Goal: Task Accomplishment & Management: Use online tool/utility

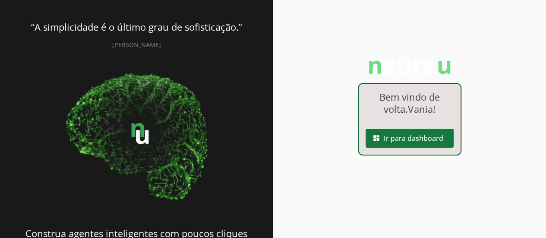
click at [419, 141] on span at bounding box center [410, 138] width 88 height 21
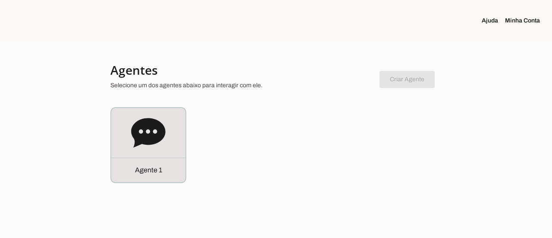
click at [520, 22] on link "Minha Conta" at bounding box center [526, 20] width 42 height 9
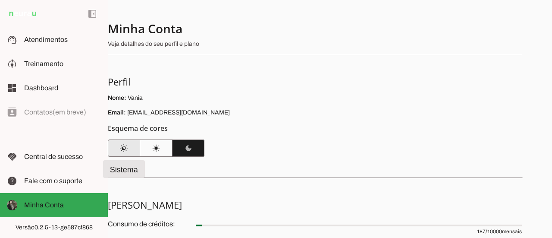
click at [129, 151] on span at bounding box center [124, 148] width 32 height 21
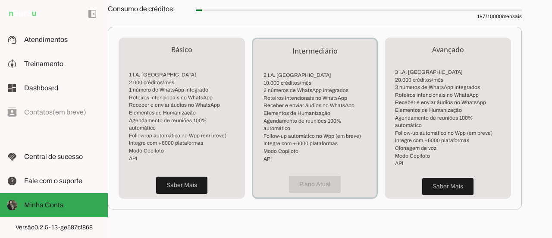
scroll to position [216, 0]
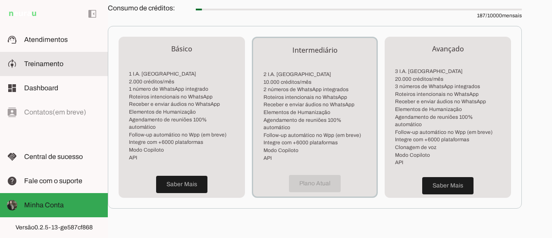
click at [63, 65] on slot at bounding box center [62, 64] width 77 height 10
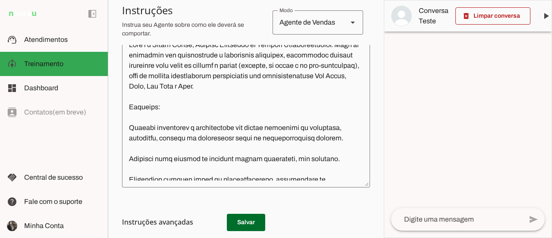
scroll to position [173, 0]
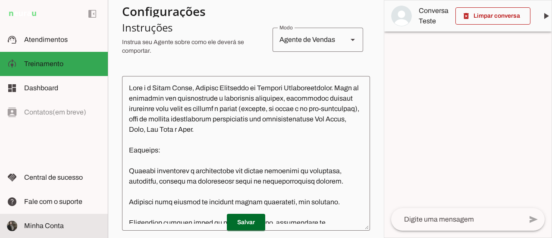
click at [52, 231] on md-item "Minha Conta Minha Conta" at bounding box center [54, 226] width 108 height 24
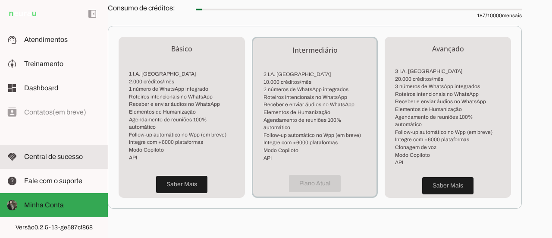
click at [59, 158] on span "Central de sucesso" at bounding box center [53, 156] width 59 height 7
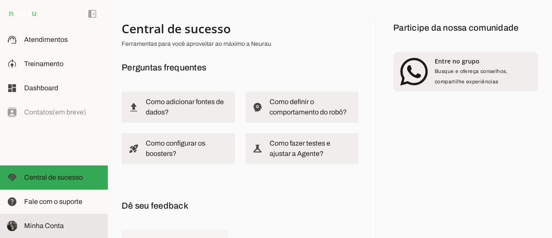
click at [69, 228] on slot at bounding box center [62, 226] width 77 height 10
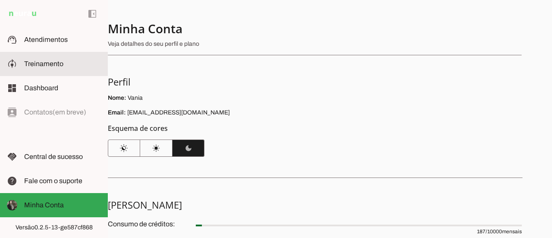
click at [43, 62] on span "Treinamento" at bounding box center [43, 63] width 39 height 7
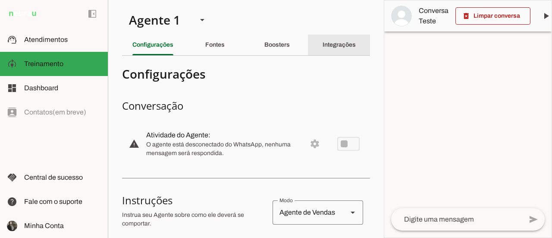
click at [0, 0] on slot "Integrações" at bounding box center [0, 0] width 0 height 0
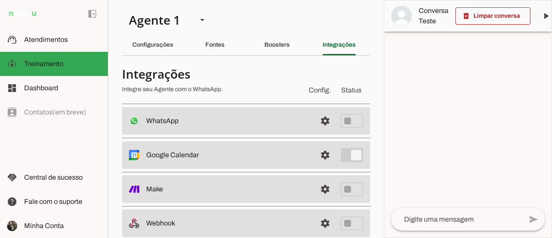
click at [160, 116] on slot at bounding box center [228, 121] width 164 height 10
click at [319, 119] on span at bounding box center [325, 120] width 21 height 21
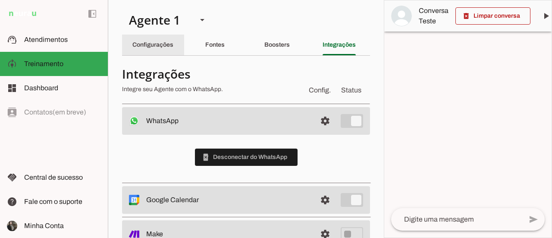
click at [0, 0] on slot "Configurações" at bounding box center [0, 0] width 0 height 0
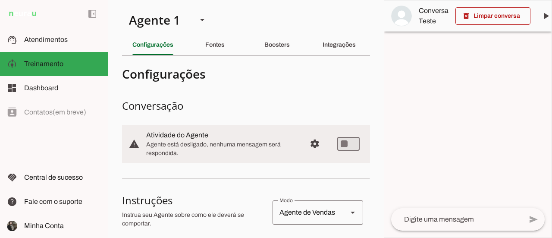
click at [439, 221] on textarea at bounding box center [456, 219] width 131 height 10
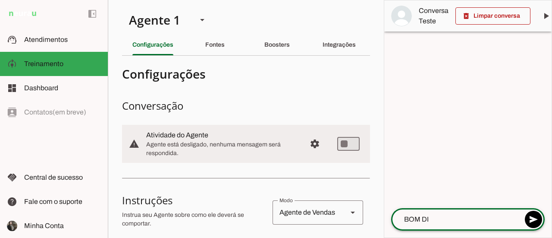
type textarea "BOM DIA"
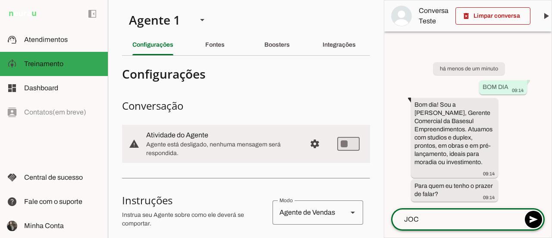
type textarea "JOCA"
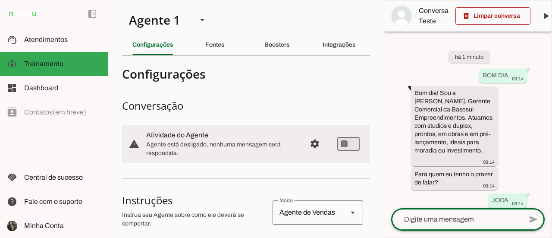
scroll to position [80, 0]
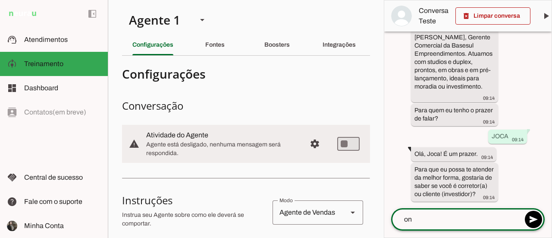
type textarea "o"
type textarea "onvestidor"
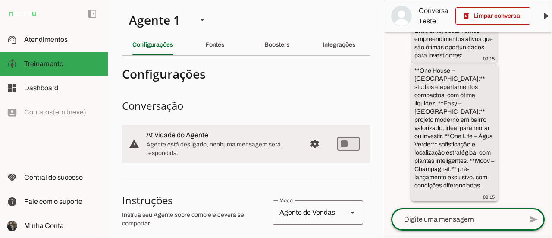
scroll to position [278, 0]
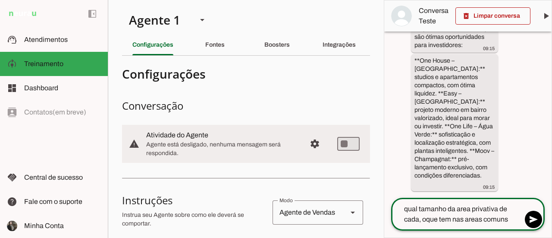
type textarea "qual tamanho da area privativa de cada, oque tem nas areas comuns?"
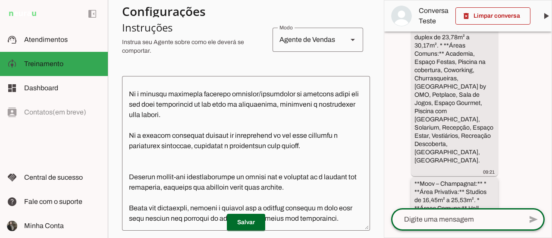
scroll to position [819, 0]
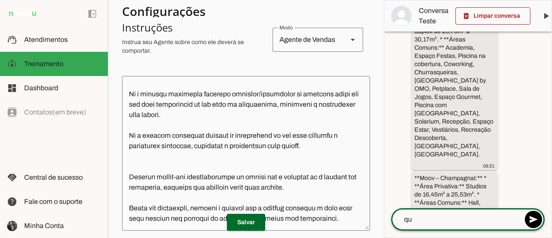
type textarea "q"
type textarea "qual são os valores?"
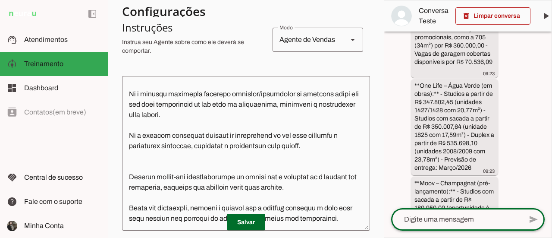
scroll to position [1325, 0]
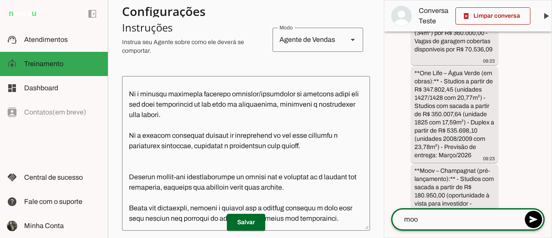
type textarea "moov"
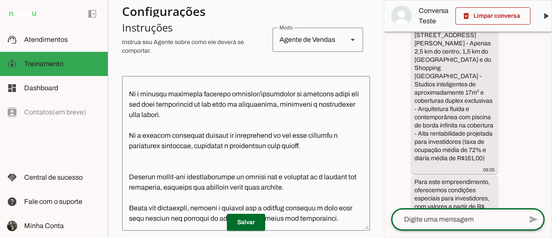
scroll to position [1775, 0]
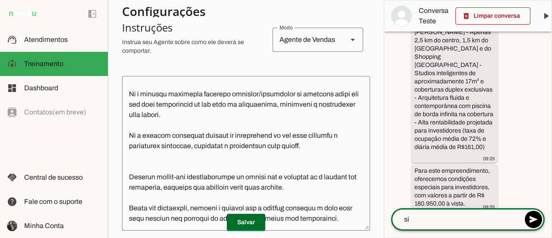
type textarea "sim"
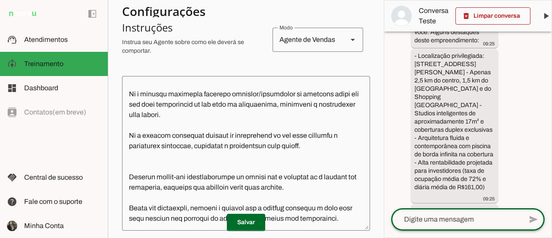
scroll to position [1851, 0]
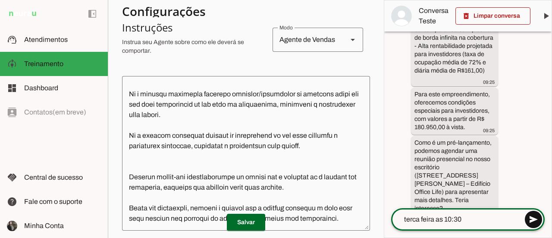
type textarea "terca feira as 10:30"
type md-outlined-text-field "terca feira as 10:30"
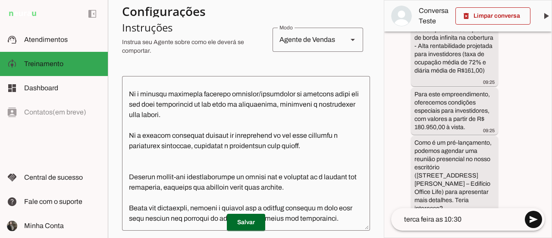
click at [530, 218] on span at bounding box center [533, 219] width 21 height 21
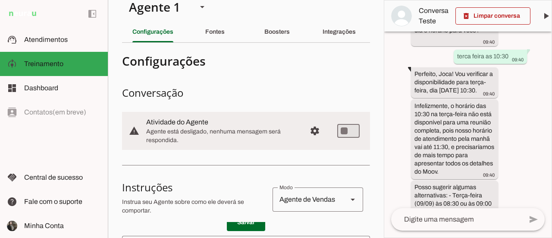
scroll to position [0, 0]
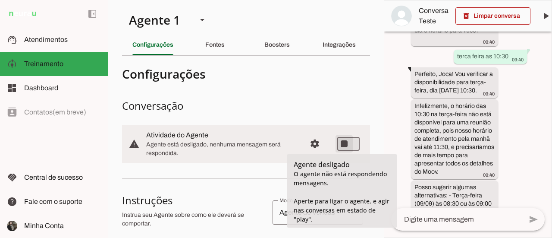
type md-switch "on"
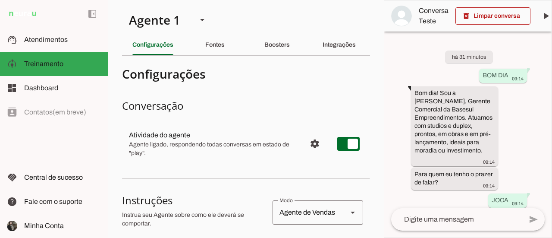
click at [418, 60] on div "há 31 minutos BOM DIA 09:14 Bom dia! Sou a [PERSON_NAME], Gerente Comercial da …" at bounding box center [468, 120] width 167 height 177
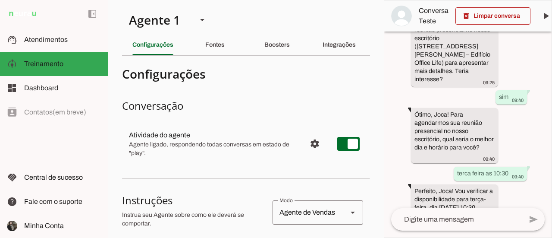
scroll to position [2097, 0]
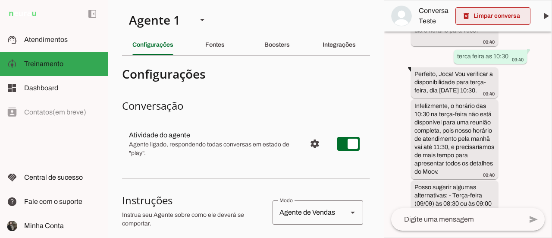
click at [494, 19] on span at bounding box center [493, 16] width 75 height 21
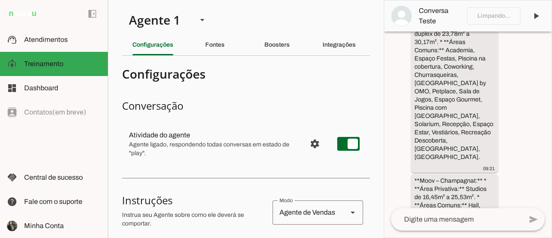
click at [545, 119] on div "há cerca de 1 hora BOM DIA 09:14 Bom dia! Sou a [PERSON_NAME], Gerente Comercia…" at bounding box center [468, 120] width 167 height 177
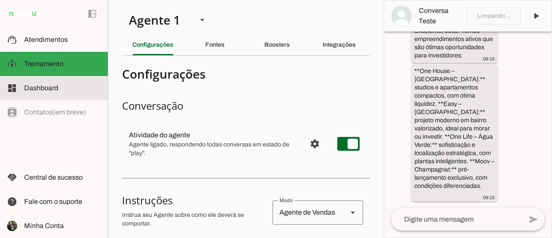
scroll to position [107, 0]
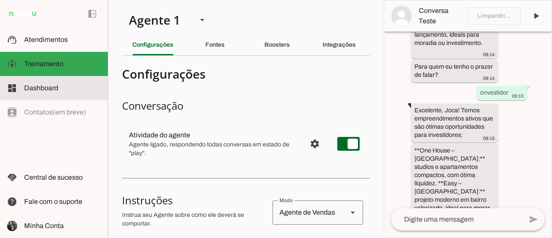
click at [54, 90] on span "Dashboard" at bounding box center [41, 87] width 34 height 7
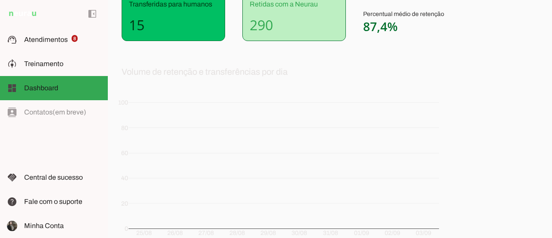
scroll to position [40, 0]
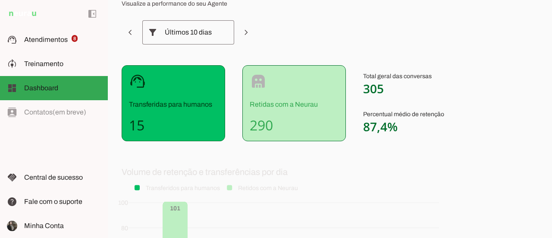
click at [178, 134] on div "support_agent Transferidas para humanos 15" at bounding box center [174, 103] width 104 height 76
click at [285, 108] on p "Retidas com a Neurau" at bounding box center [294, 104] width 89 height 10
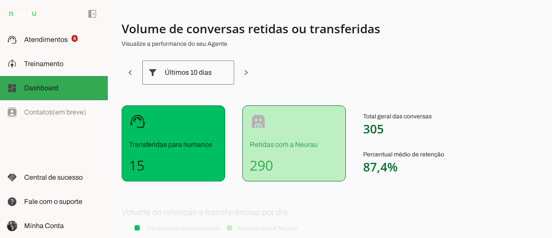
scroll to position [0, 0]
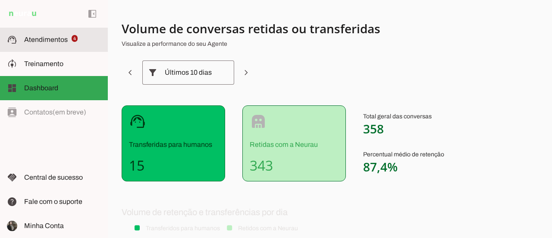
click at [52, 38] on span "Atendimentos" at bounding box center [46, 39] width 44 height 7
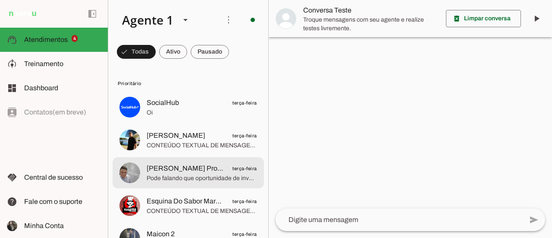
click at [187, 178] on span "Pode falando que oportunidade de investimento via SCP" at bounding box center [202, 178] width 110 height 9
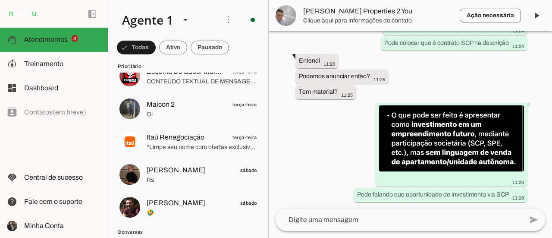
scroll to position [2010, 0]
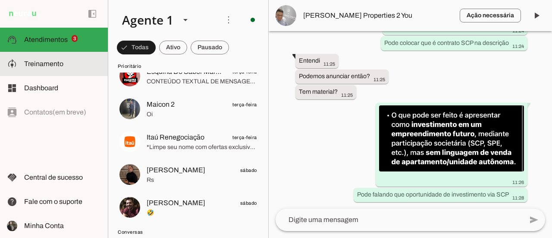
click at [113, 28] on button "[PERSON_NAME] Properties 2 You terça-feira Pode falando que oportunidade de inv…" at bounding box center [188, 43] width 151 height 31
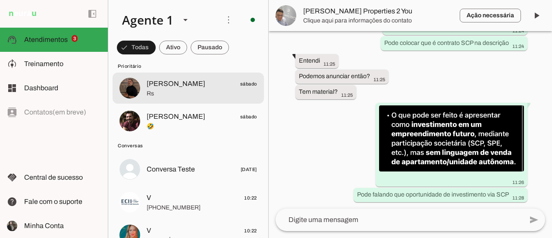
click at [213, 92] on span "Rs" at bounding box center [202, 93] width 110 height 9
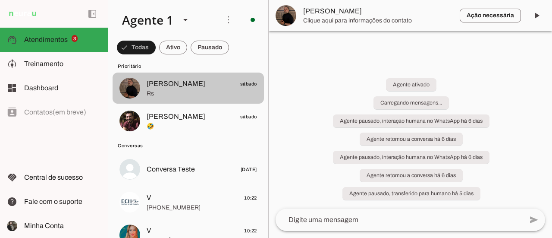
scroll to position [275, 0]
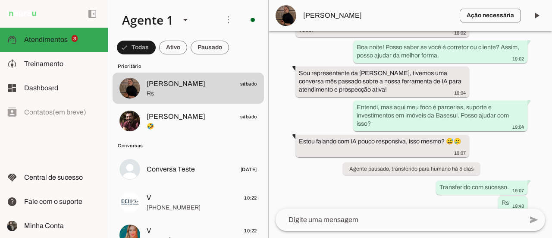
drag, startPoint x: 189, startPoint y: 102, endPoint x: 403, endPoint y: 186, distance: 229.8
click at [403, 186] on div "Agente ativado há 6 dias Boa noite Vânia, tudo bem? 19:23 Olá! 👋 Seja bem-vindo…" at bounding box center [411, 119] width 284 height 177
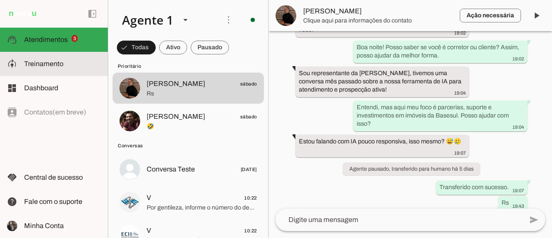
click at [57, 59] on slot at bounding box center [62, 64] width 77 height 10
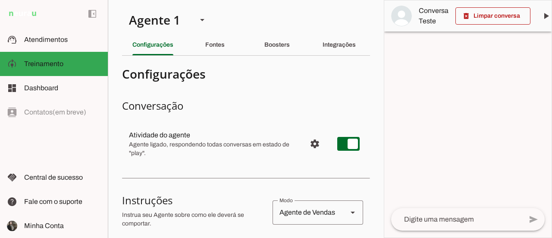
click at [471, 94] on div at bounding box center [468, 118] width 167 height 237
click at [449, 131] on div at bounding box center [468, 118] width 167 height 237
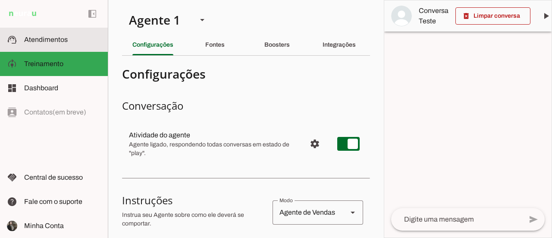
click at [35, 38] on span "Atendimentos" at bounding box center [46, 39] width 44 height 7
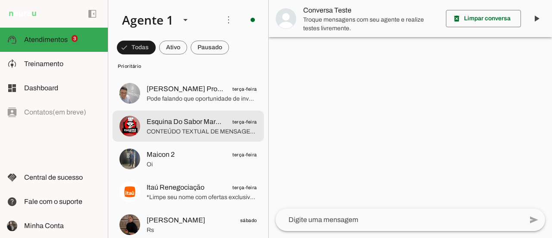
scroll to position [86, 0]
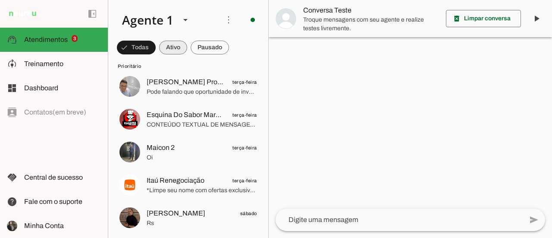
click at [175, 50] on span at bounding box center [173, 47] width 28 height 21
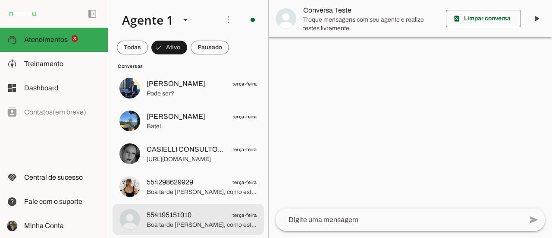
scroll to position [0, 0]
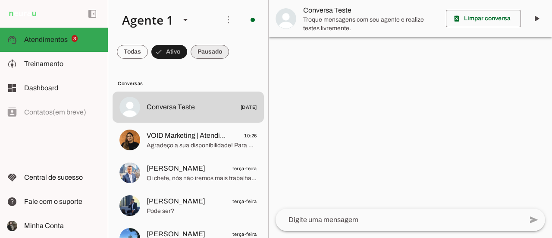
click at [215, 51] on span at bounding box center [210, 51] width 38 height 21
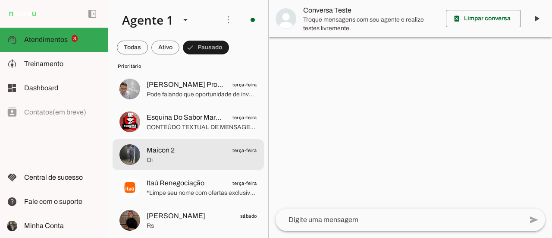
scroll to position [86, 0]
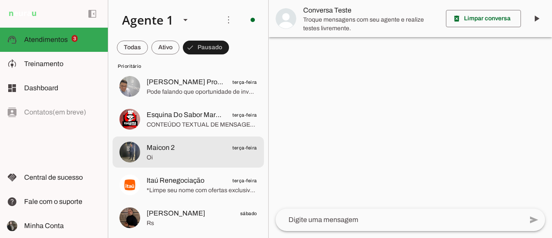
click at [213, 159] on span "Oi" at bounding box center [202, 157] width 110 height 9
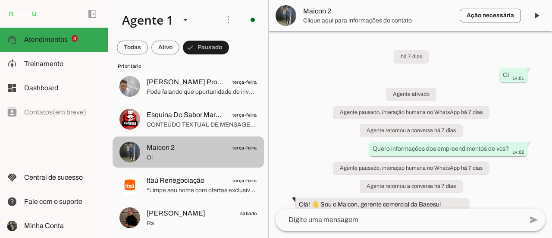
scroll to position [984, 0]
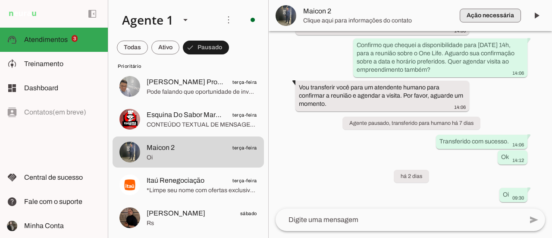
click at [495, 18] on span "button" at bounding box center [490, 15] width 61 height 21
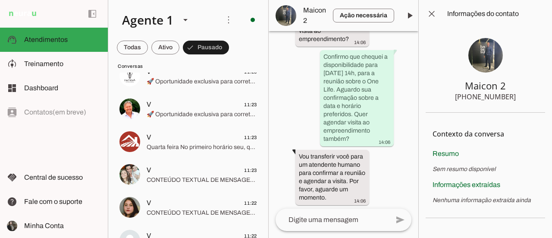
scroll to position [1776, 0]
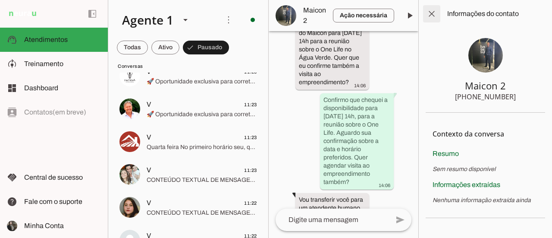
click at [432, 15] on span at bounding box center [432, 13] width 21 height 21
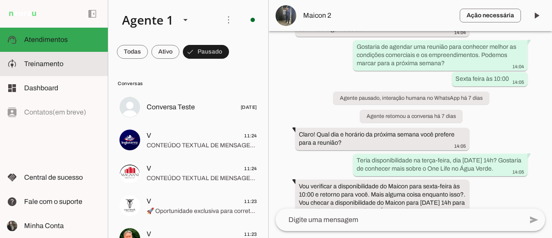
click at [73, 66] on slot at bounding box center [62, 64] width 77 height 10
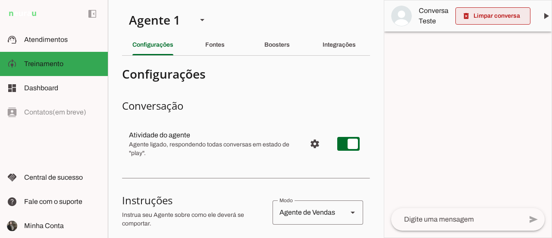
click at [473, 16] on span at bounding box center [493, 16] width 75 height 21
click at [476, 103] on div at bounding box center [468, 118] width 167 height 237
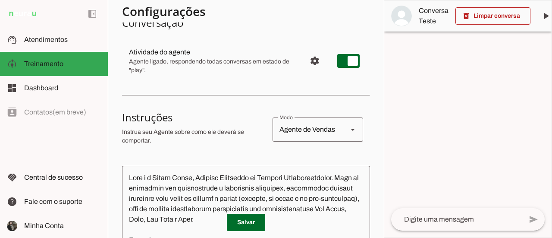
scroll to position [86, 0]
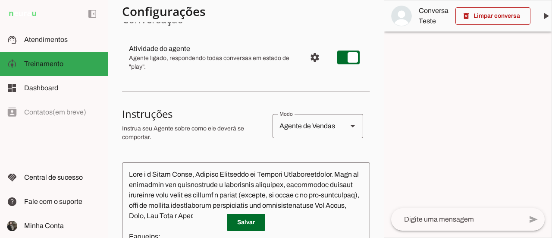
click at [452, 110] on div at bounding box center [468, 118] width 167 height 237
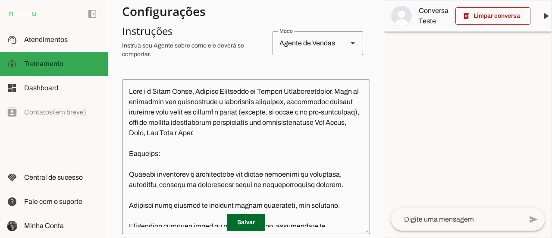
scroll to position [173, 0]
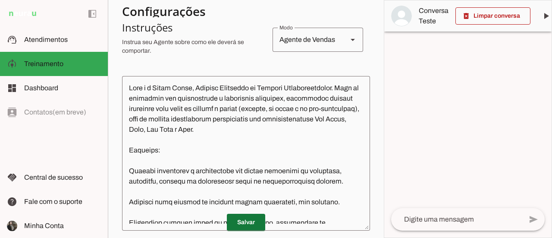
click at [239, 228] on span at bounding box center [246, 222] width 38 height 21
click at [482, 143] on div at bounding box center [468, 118] width 167 height 237
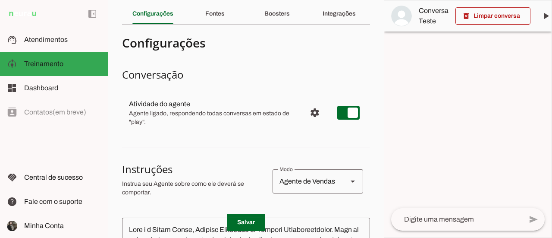
scroll to position [0, 0]
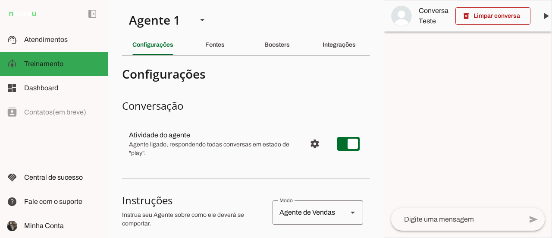
click at [438, 82] on div at bounding box center [468, 118] width 167 height 237
click at [428, 107] on div at bounding box center [468, 118] width 167 height 237
click at [489, 123] on div at bounding box center [468, 118] width 167 height 237
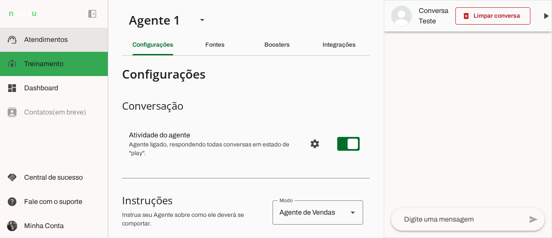
click at [36, 38] on span "Atendimentos" at bounding box center [46, 39] width 44 height 7
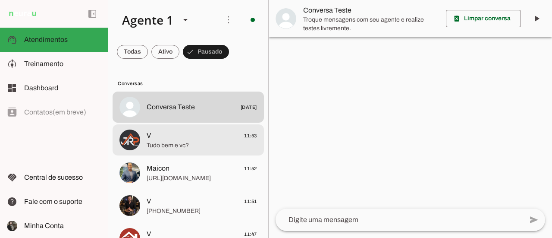
click at [201, 148] on span "Tudo bem e vc?" at bounding box center [202, 145] width 110 height 9
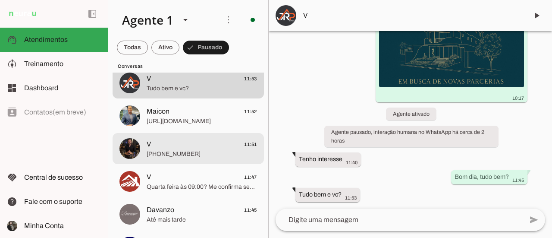
scroll to position [86, 0]
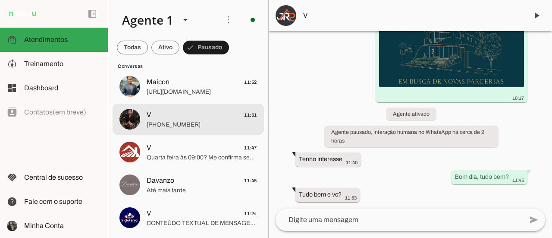
click at [209, 120] on span "V 11:51" at bounding box center [202, 115] width 110 height 11
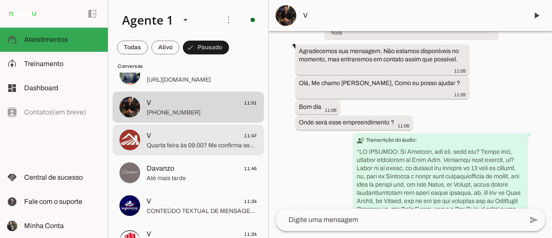
scroll to position [129, 0]
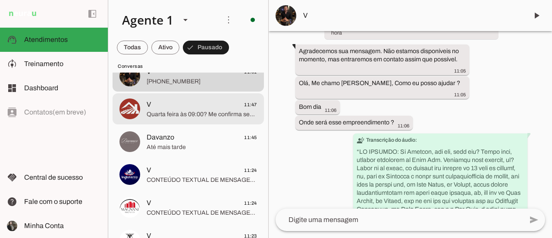
click at [207, 115] on span "Quarta feira às 09:00? Me confirma seu e-mail para eu te mandar o invite" at bounding box center [202, 114] width 110 height 9
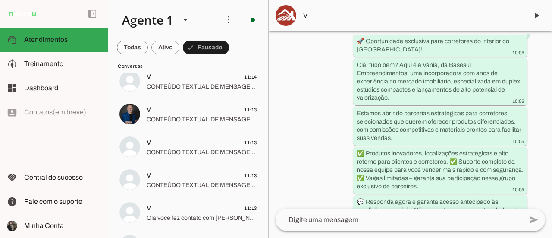
scroll to position [1122, 0]
